Goal: Communication & Community: Ask a question

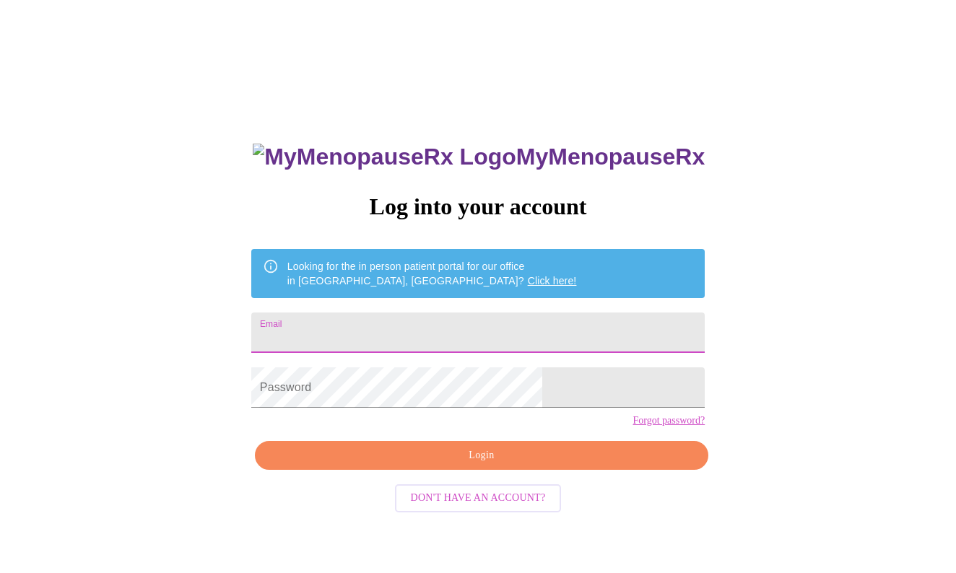
type input "D"
type input "[EMAIL_ADDRESS][DOMAIN_NAME]"
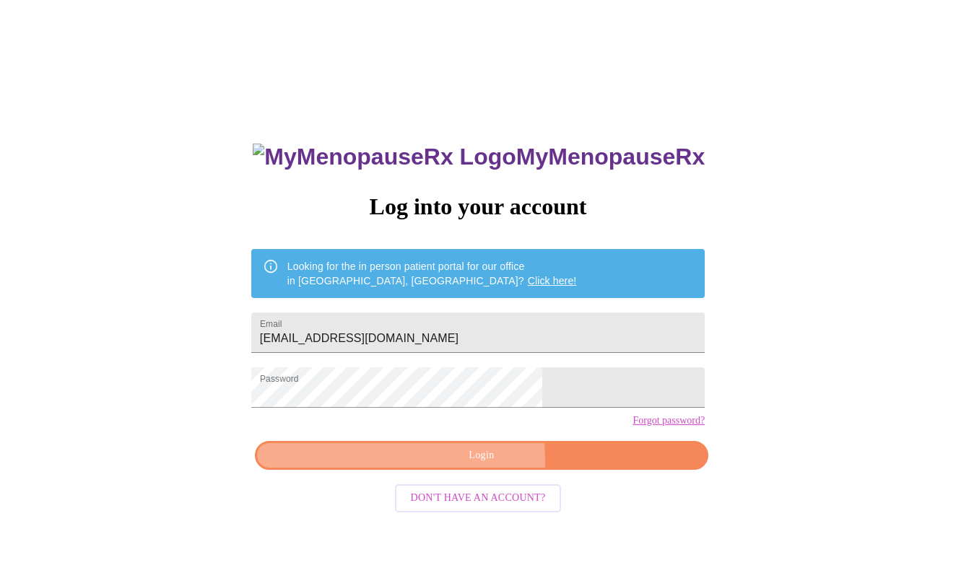
click at [410, 465] on span "Login" at bounding box center [481, 456] width 420 height 18
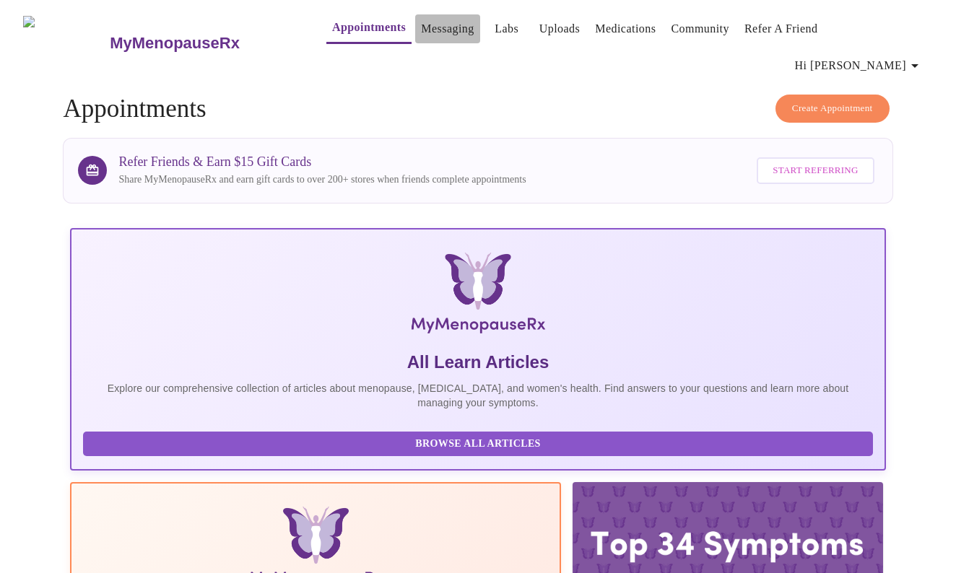
click at [421, 31] on link "Messaging" at bounding box center [447, 29] width 53 height 20
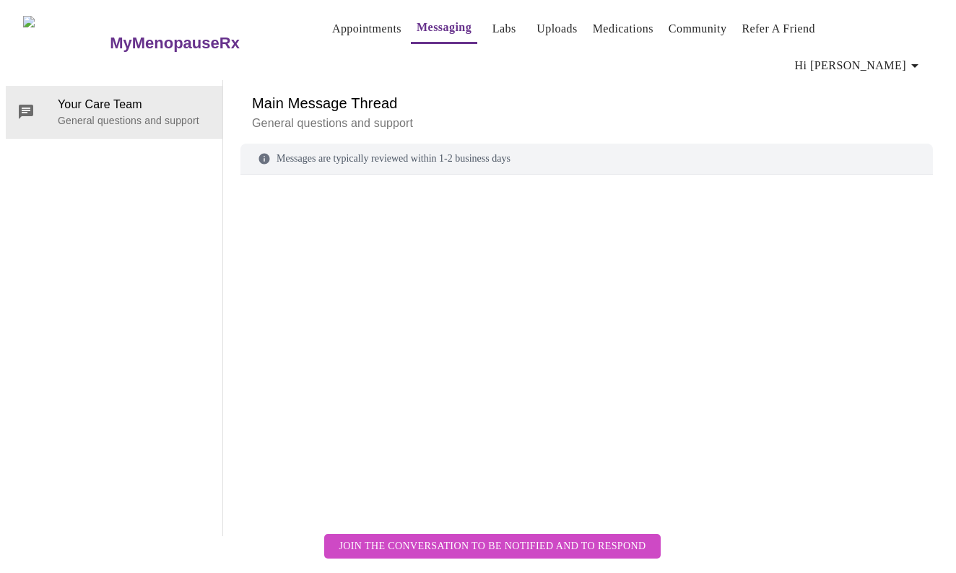
scroll to position [54, 0]
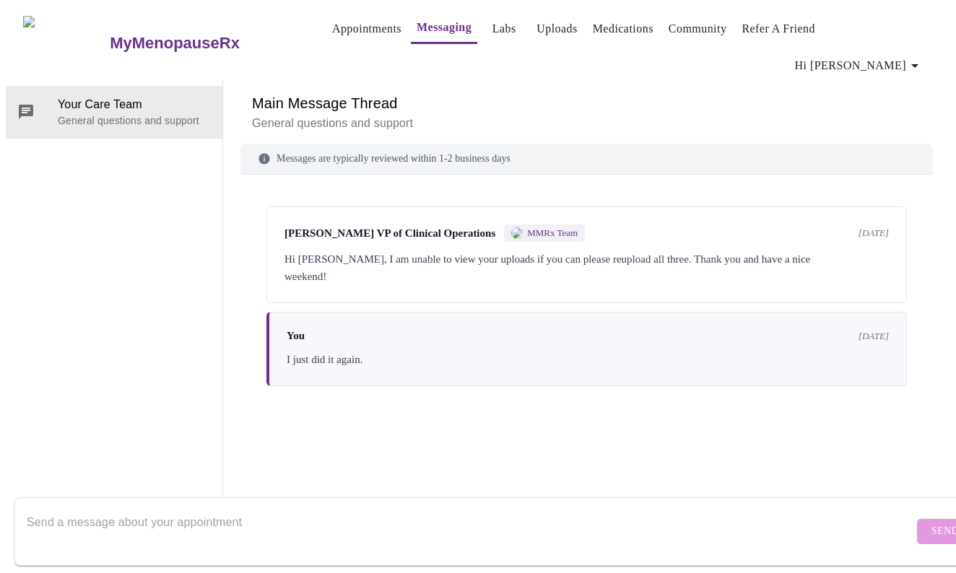
click at [207, 521] on textarea "Send a message about your appointment" at bounding box center [470, 531] width 886 height 46
type textarea "CVS is stating that I need pre authorization for the cream."
click at [931, 525] on span "Send" at bounding box center [944, 532] width 27 height 18
